Goal: Check status: Check status

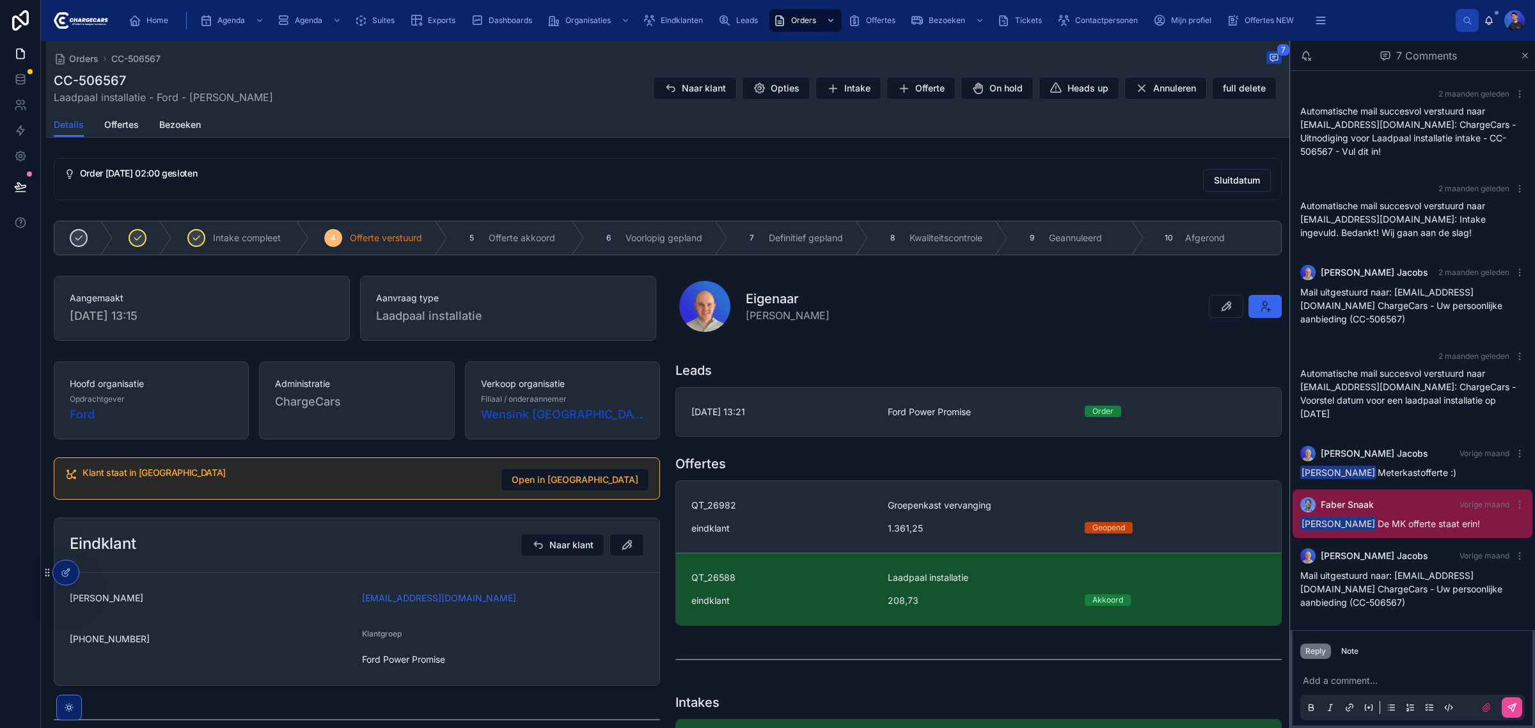
click at [762, 109] on div "Orders CC-506567 7 CC-506567 Laadpaal installatie - Ford - [PERSON_NAME] Naar k…" at bounding box center [668, 77] width 1228 height 72
click at [477, 87] on div "CC-506567 Laadpaal installatie - Ford - [PERSON_NAME] Naar klant Opties Intake …" at bounding box center [668, 88] width 1228 height 33
